Goal: Task Accomplishment & Management: Manage account settings

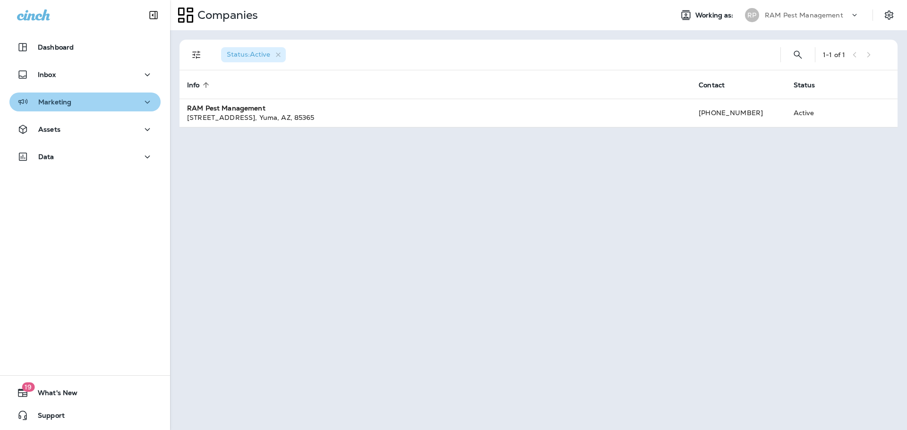
click at [102, 103] on div "Marketing" at bounding box center [85, 102] width 136 height 12
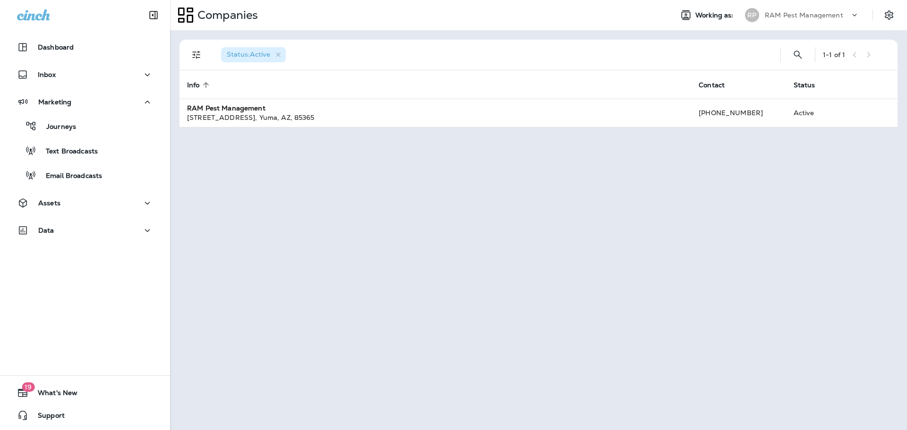
click at [83, 89] on div "Dashboard Inbox Marketing Journeys Text Broadcasts Email Broadcasts Assets Data" at bounding box center [85, 140] width 170 height 225
click at [83, 79] on div "Inbox" at bounding box center [85, 75] width 136 height 12
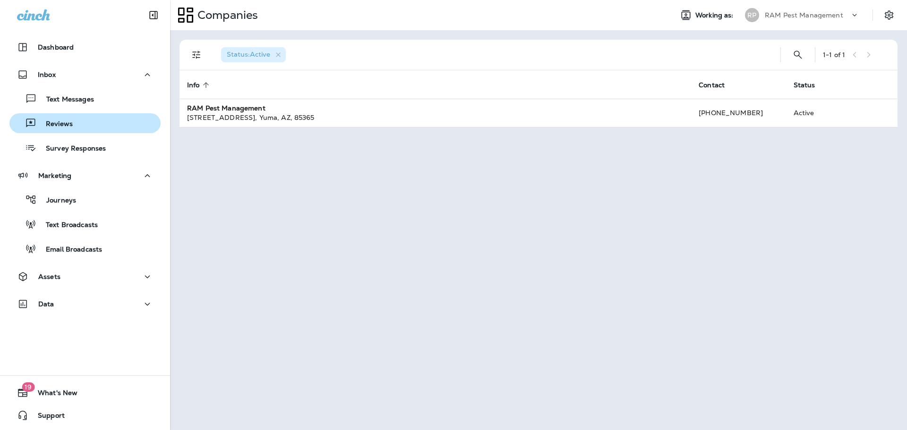
click at [104, 122] on div "Reviews" at bounding box center [85, 123] width 144 height 14
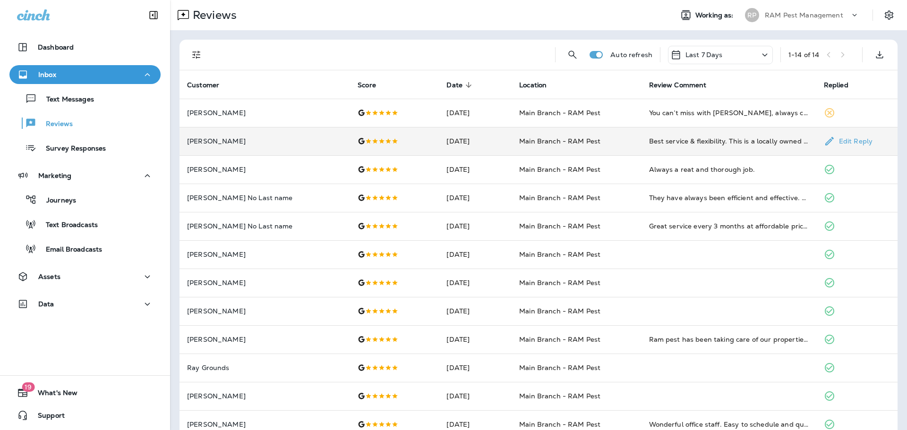
click at [439, 143] on td "[DATE]" at bounding box center [475, 141] width 73 height 28
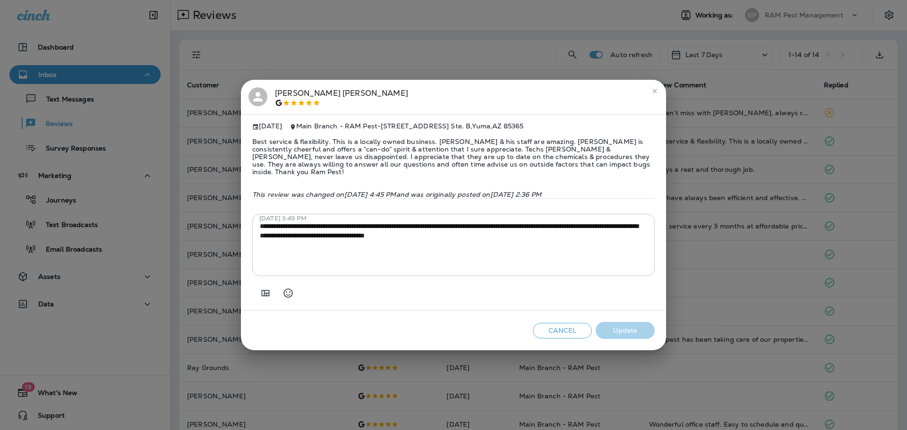
click at [575, 331] on button "Cancel" at bounding box center [562, 331] width 59 height 16
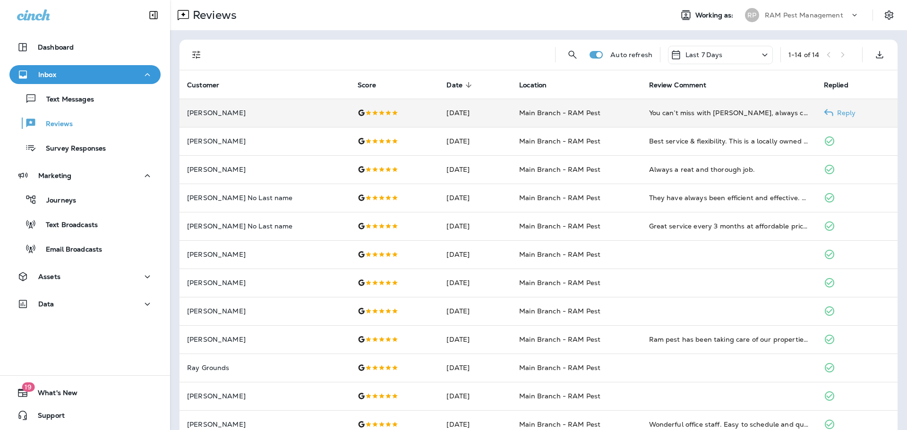
click at [364, 118] on td at bounding box center [394, 113] width 89 height 28
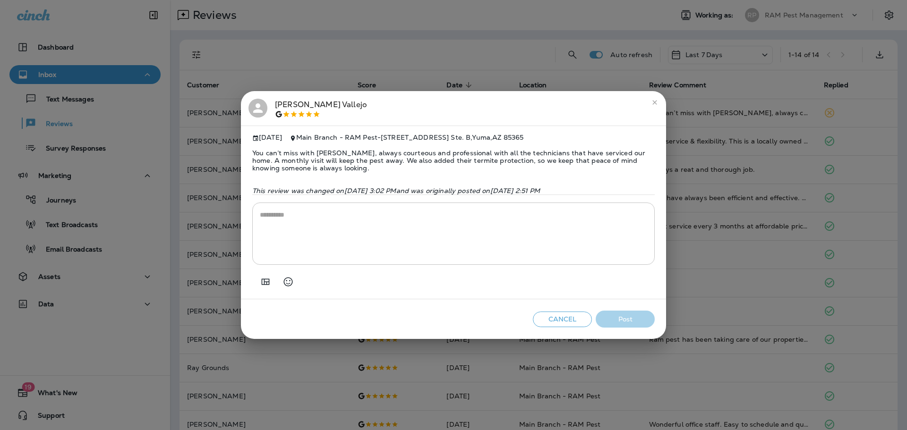
click at [561, 320] on button "Cancel" at bounding box center [562, 320] width 59 height 16
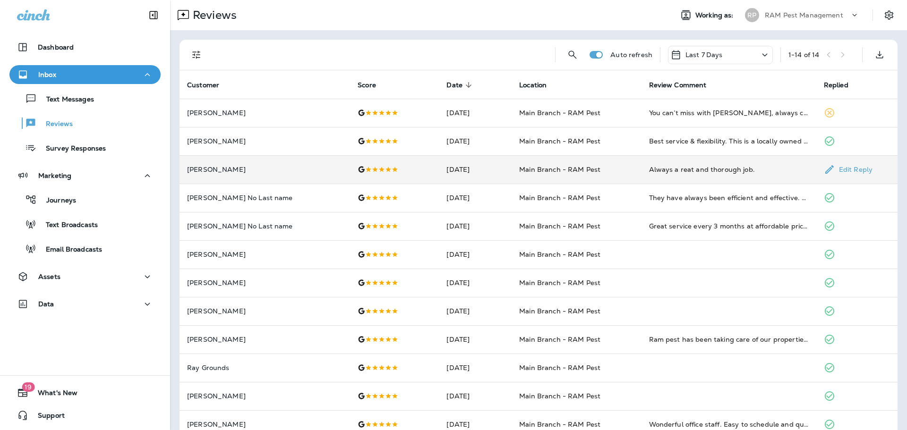
click at [439, 172] on td "[DATE]" at bounding box center [475, 169] width 73 height 28
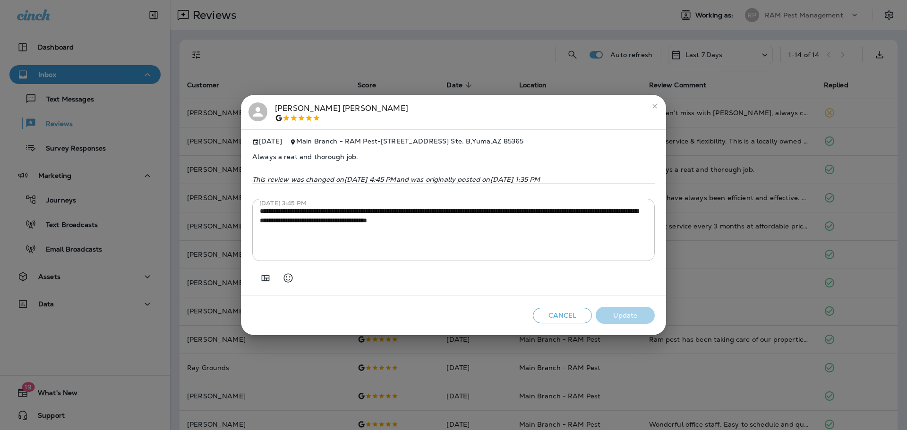
click at [558, 319] on button "Cancel" at bounding box center [562, 316] width 59 height 16
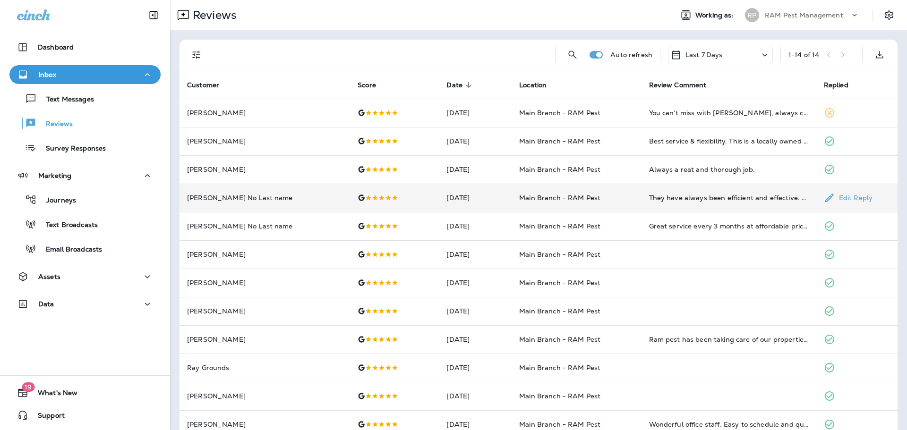
click at [378, 200] on div at bounding box center [395, 198] width 74 height 8
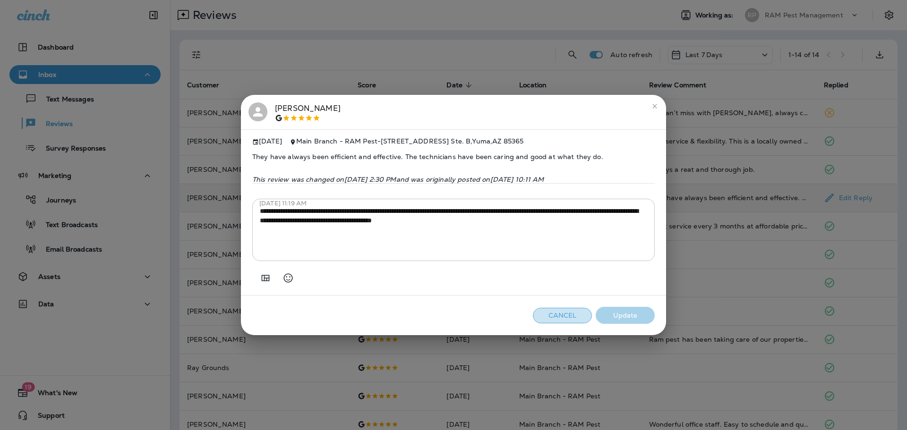
click at [557, 317] on button "Cancel" at bounding box center [562, 316] width 59 height 16
